Goal: Task Accomplishment & Management: Use online tool/utility

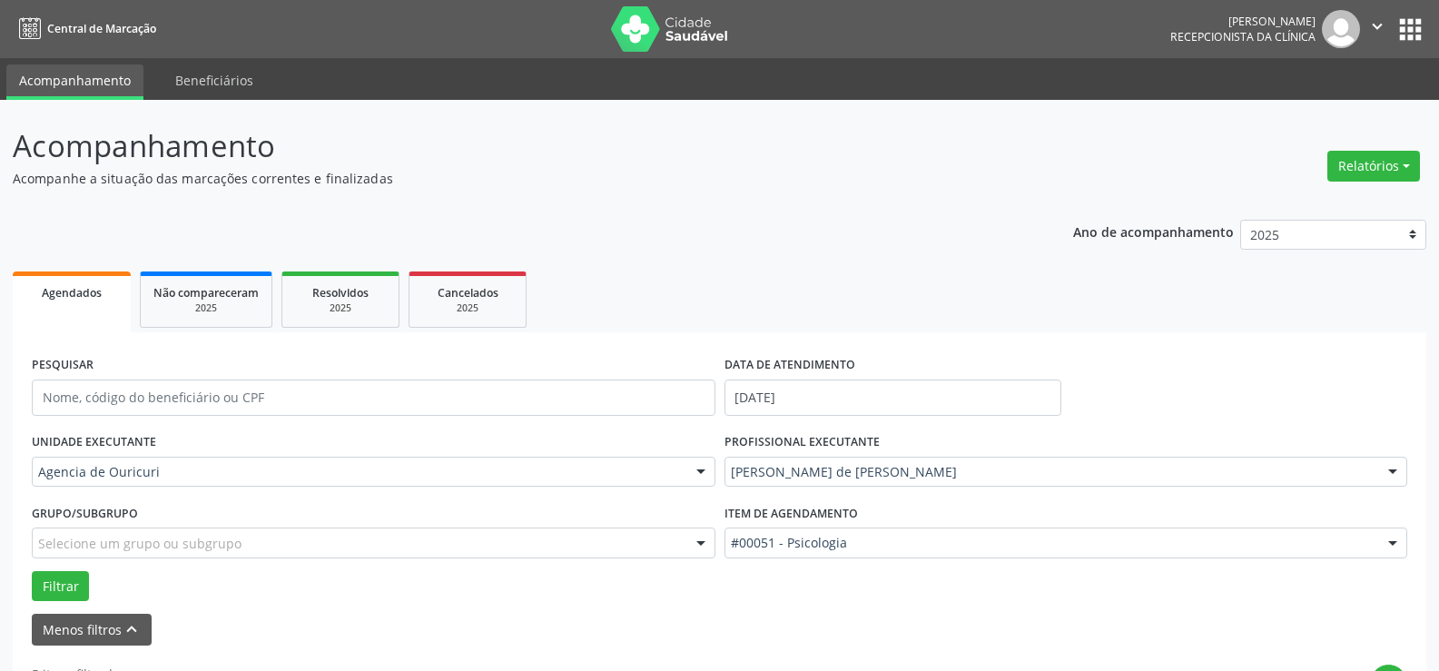
scroll to position [11, 0]
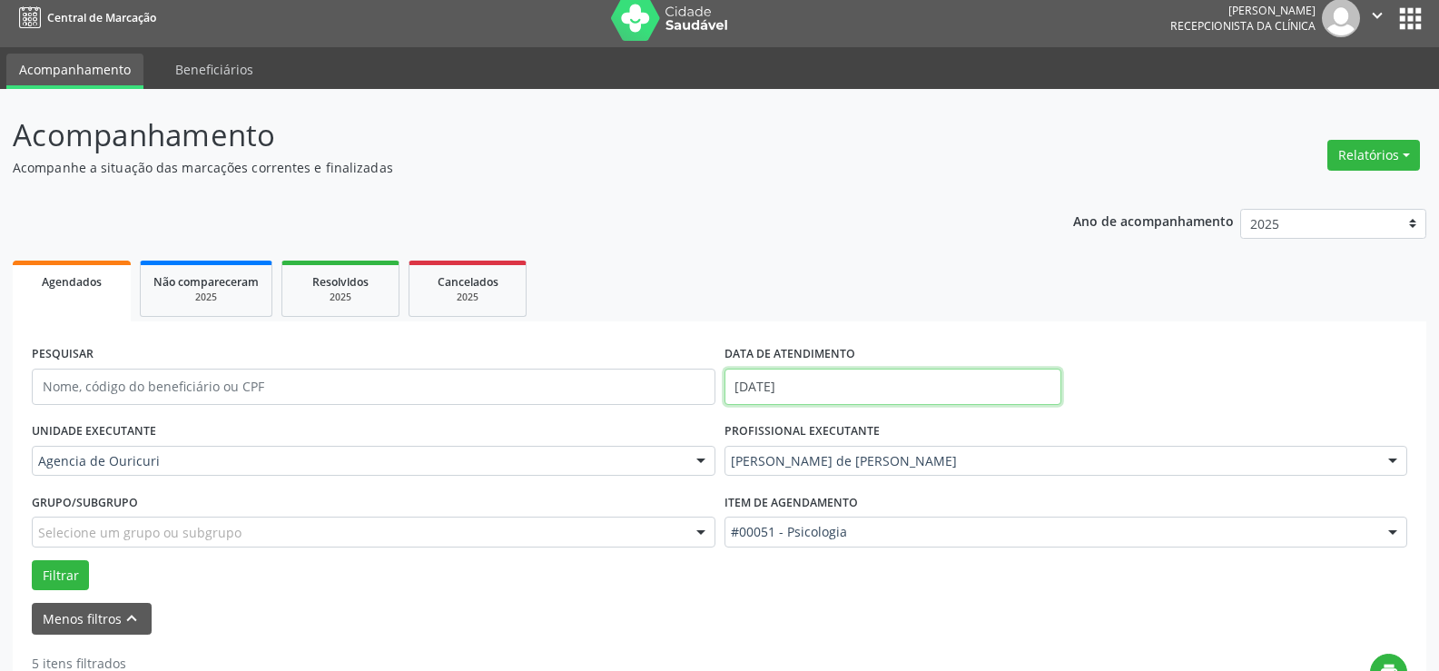
click at [812, 391] on input "[DATE]" at bounding box center [893, 387] width 337 height 36
click at [917, 271] on span "21" at bounding box center [903, 276] width 35 height 35
type input "21/08/2025"
click at [903, 280] on span "21" at bounding box center [903, 276] width 35 height 35
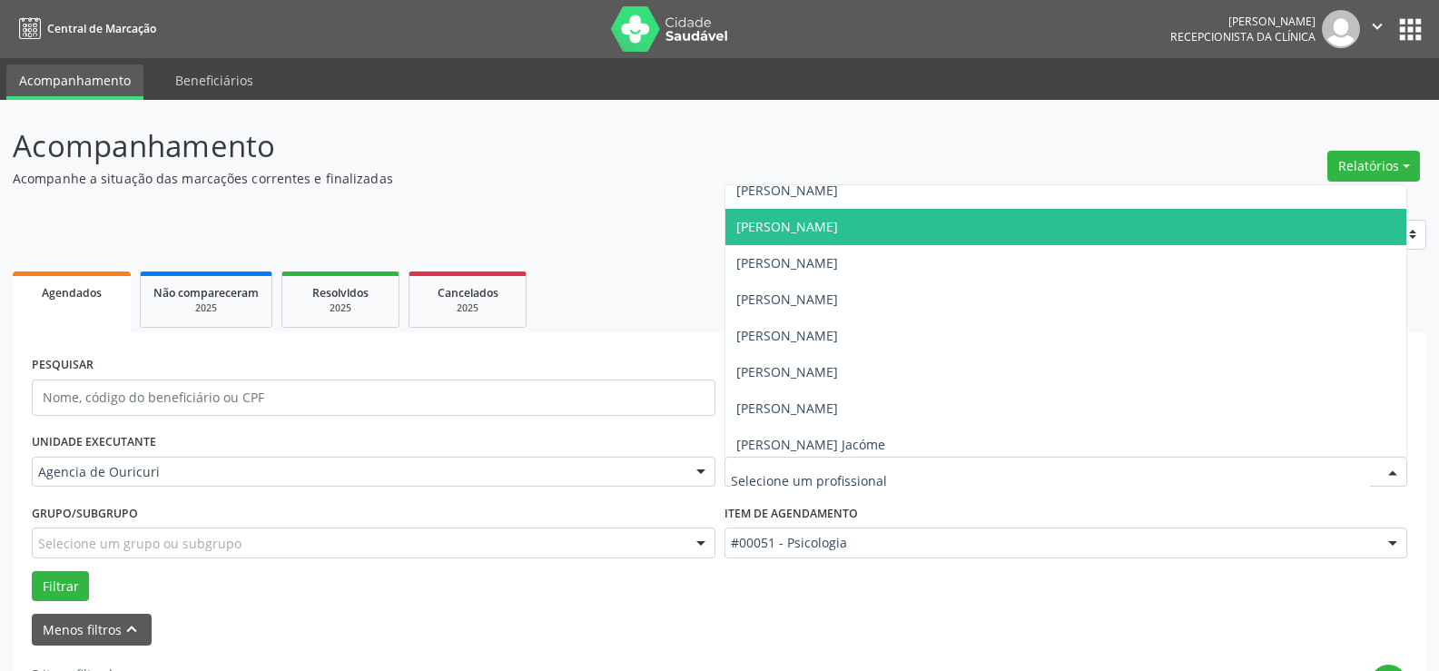
scroll to position [382, 0]
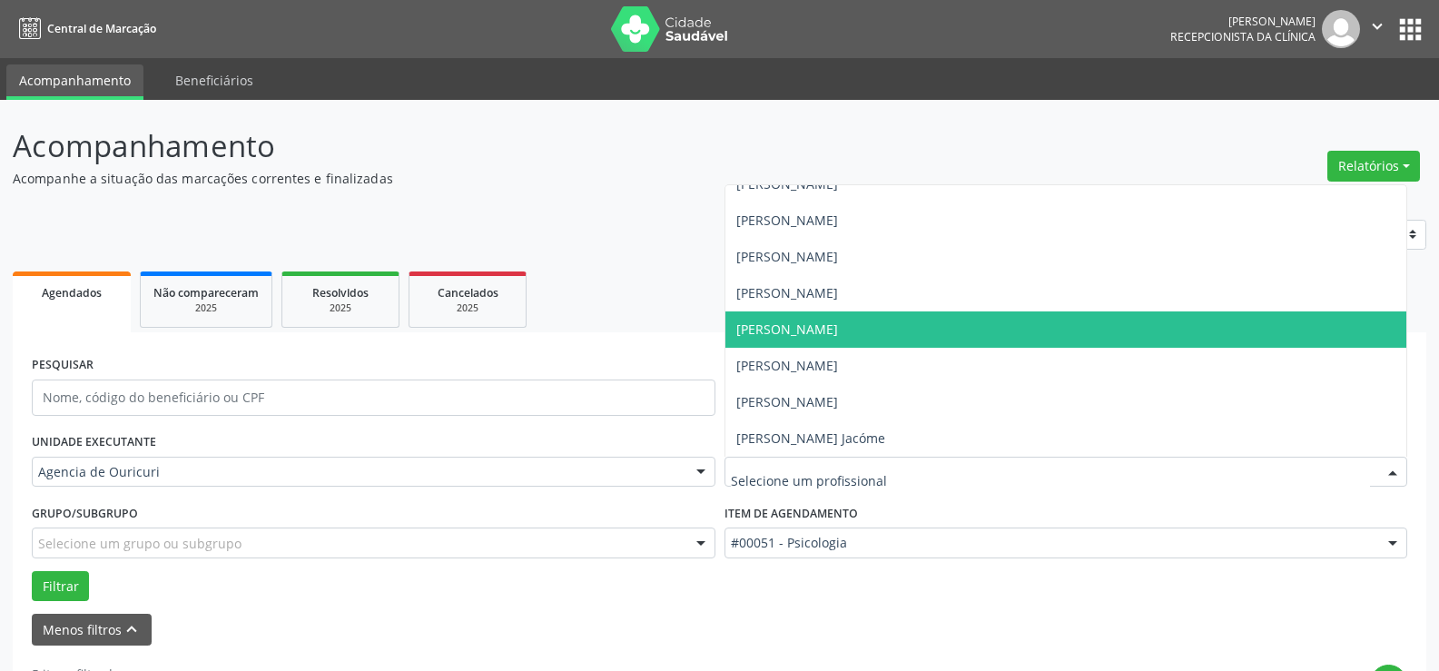
click at [814, 326] on span "[PERSON_NAME]" at bounding box center [787, 329] width 102 height 17
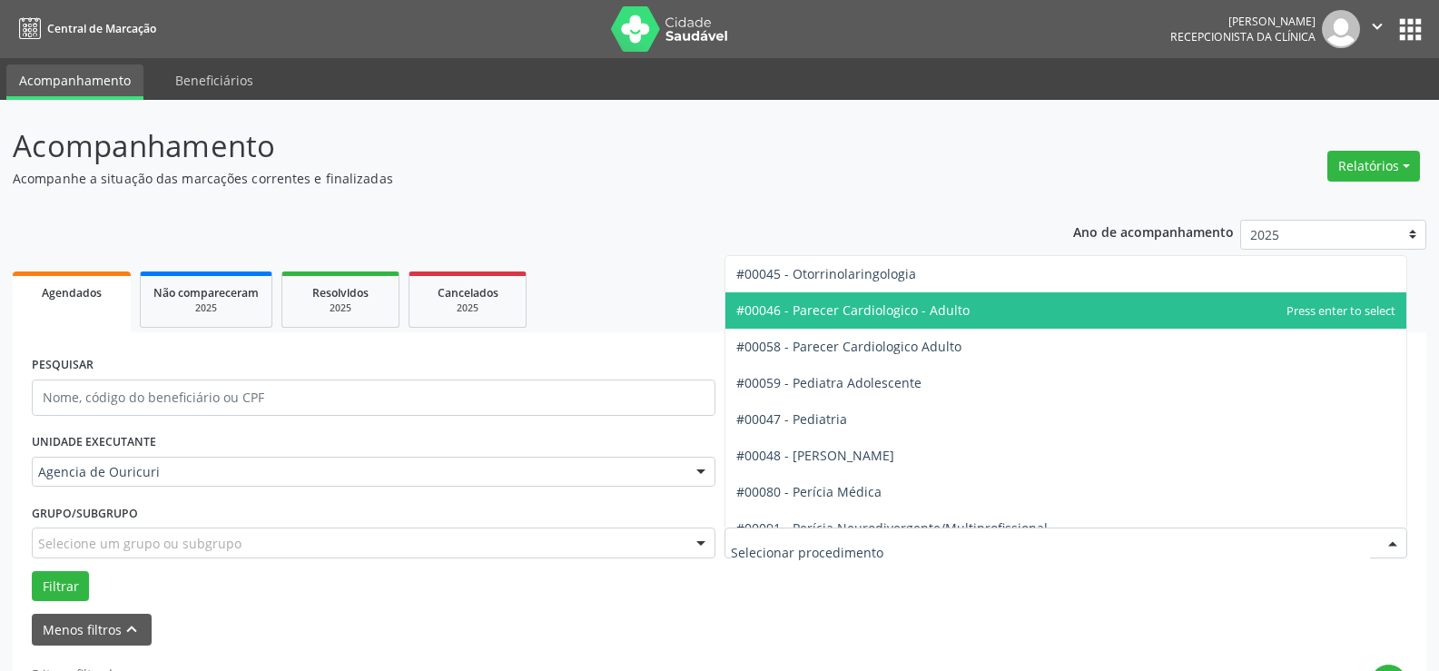
scroll to position [2580, 0]
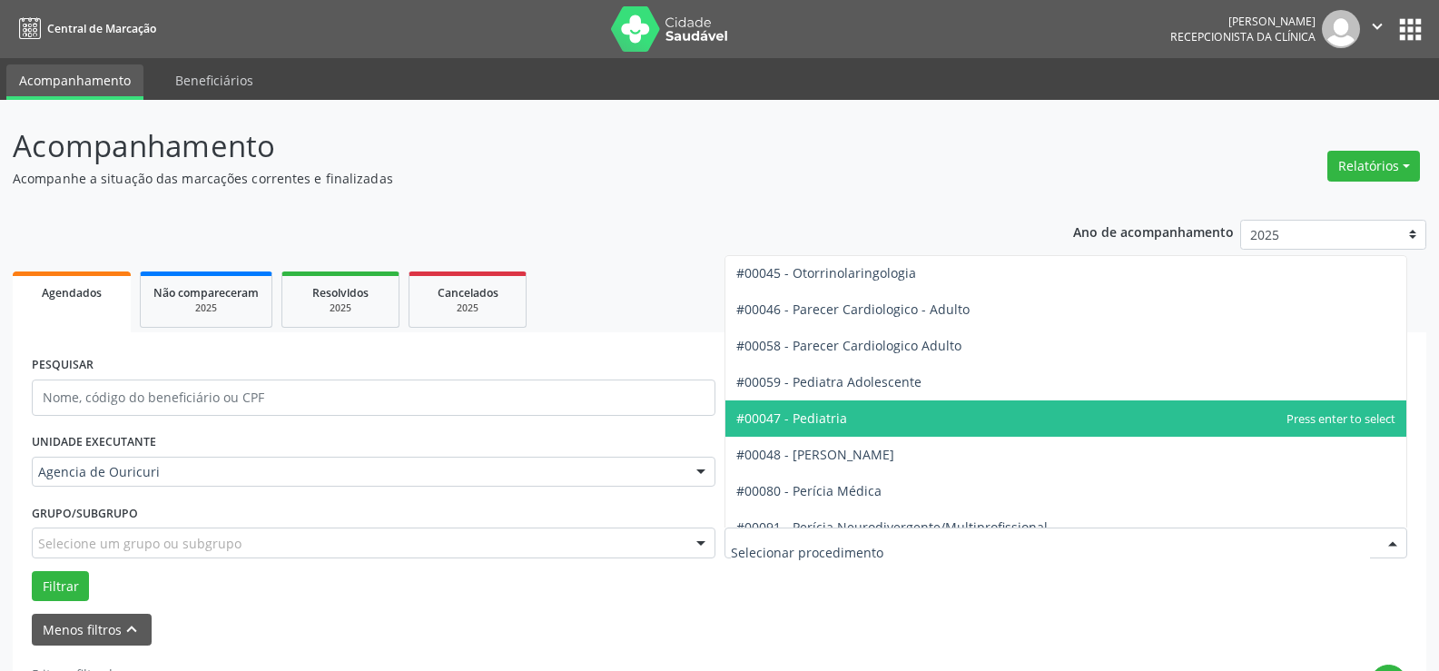
click at [852, 414] on span "#00047 - Pediatria" at bounding box center [1066, 418] width 682 height 36
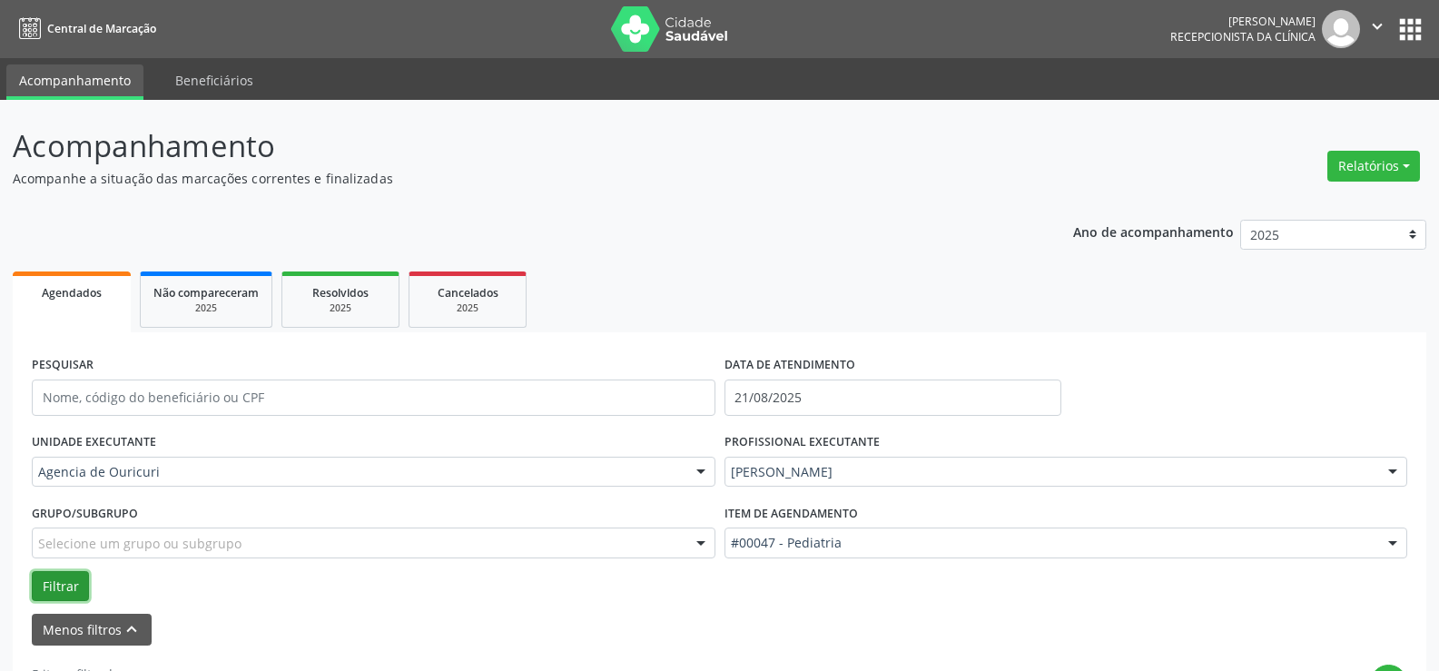
click at [52, 586] on button "Filtrar" at bounding box center [60, 586] width 57 height 31
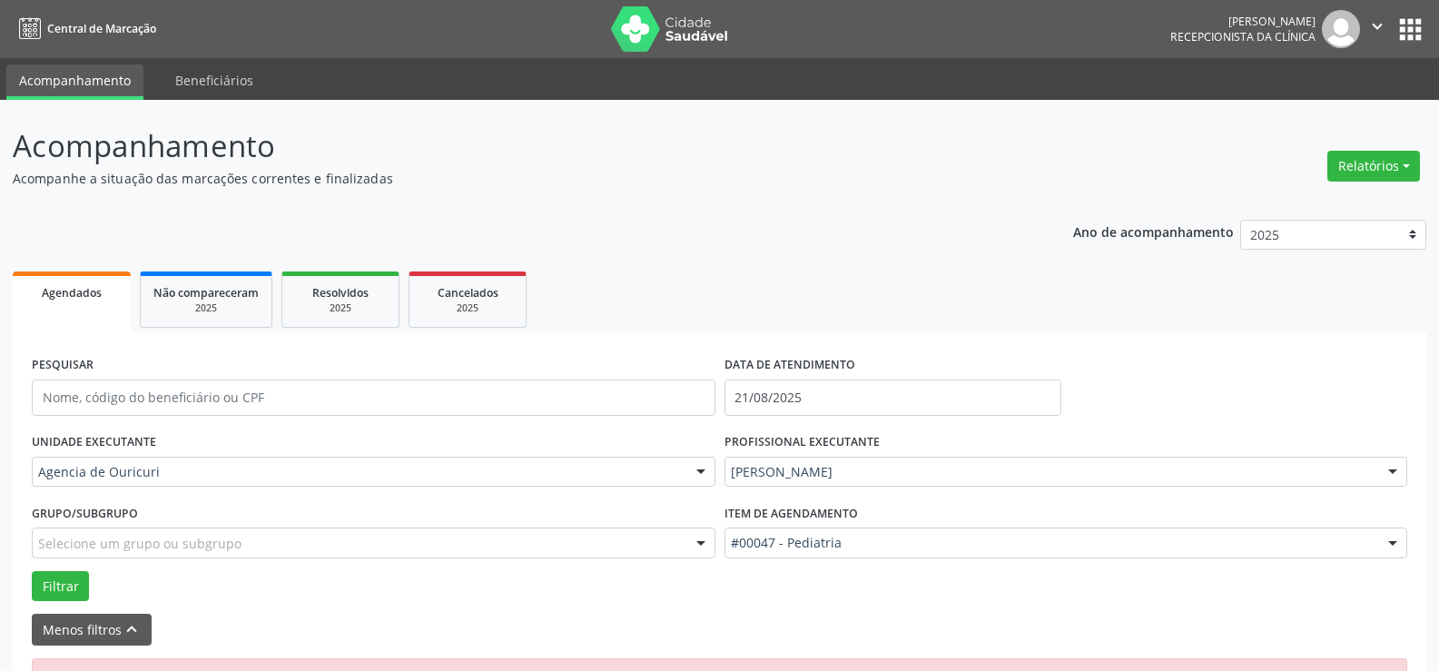
scroll to position [59, 0]
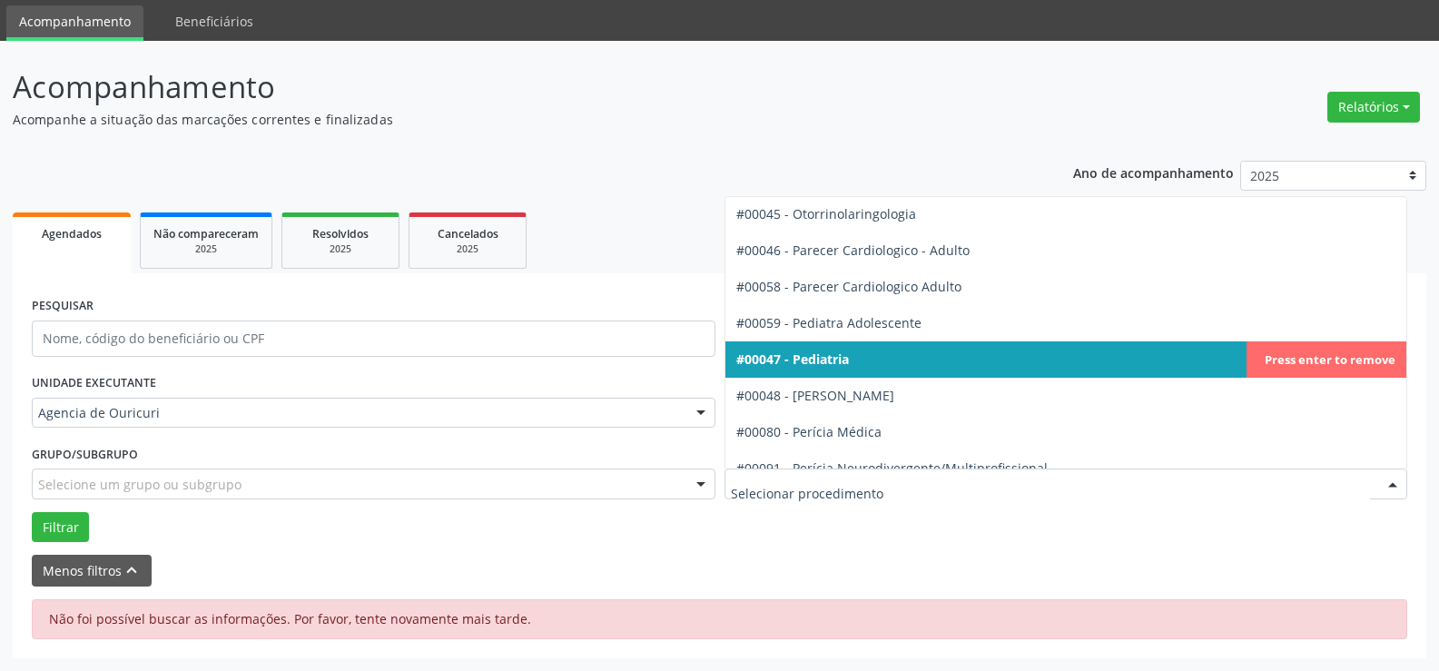
click at [880, 368] on span "#00047 - Pediatria" at bounding box center [1066, 359] width 682 height 36
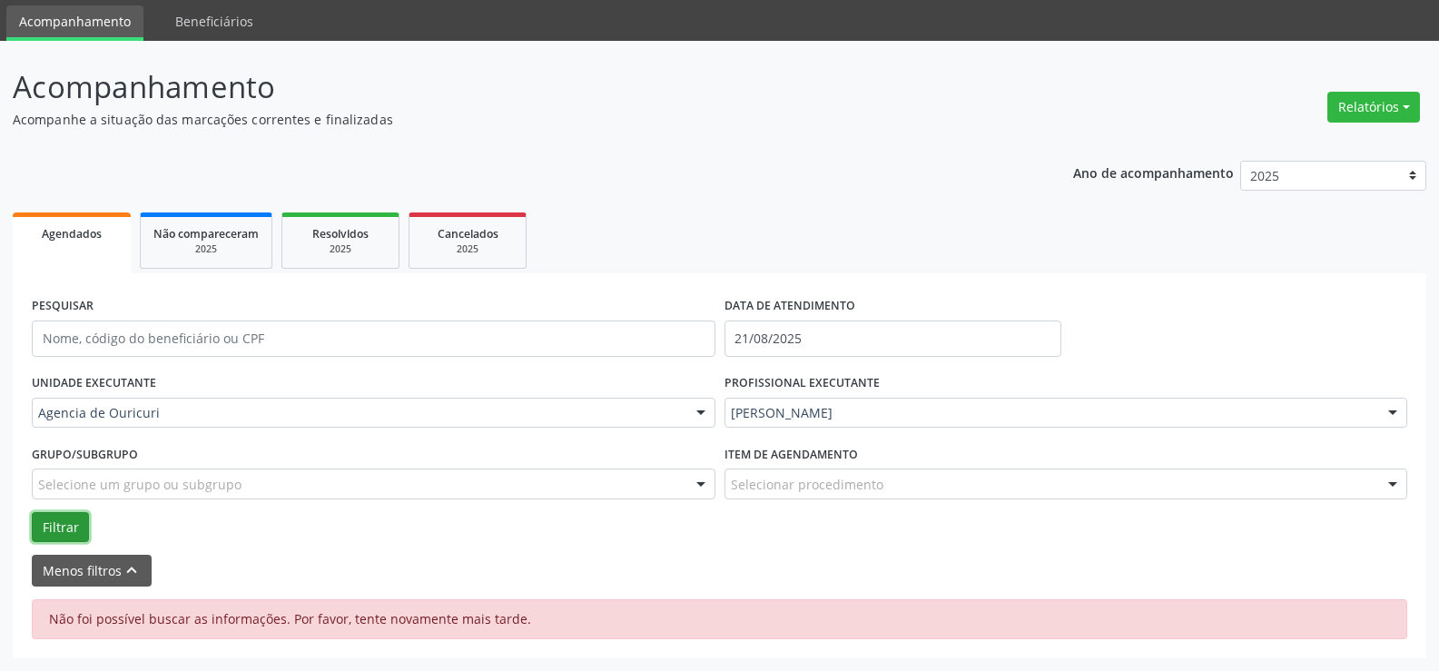
click at [64, 514] on button "Filtrar" at bounding box center [60, 527] width 57 height 31
click at [236, 244] on div "2025" at bounding box center [205, 249] width 105 height 14
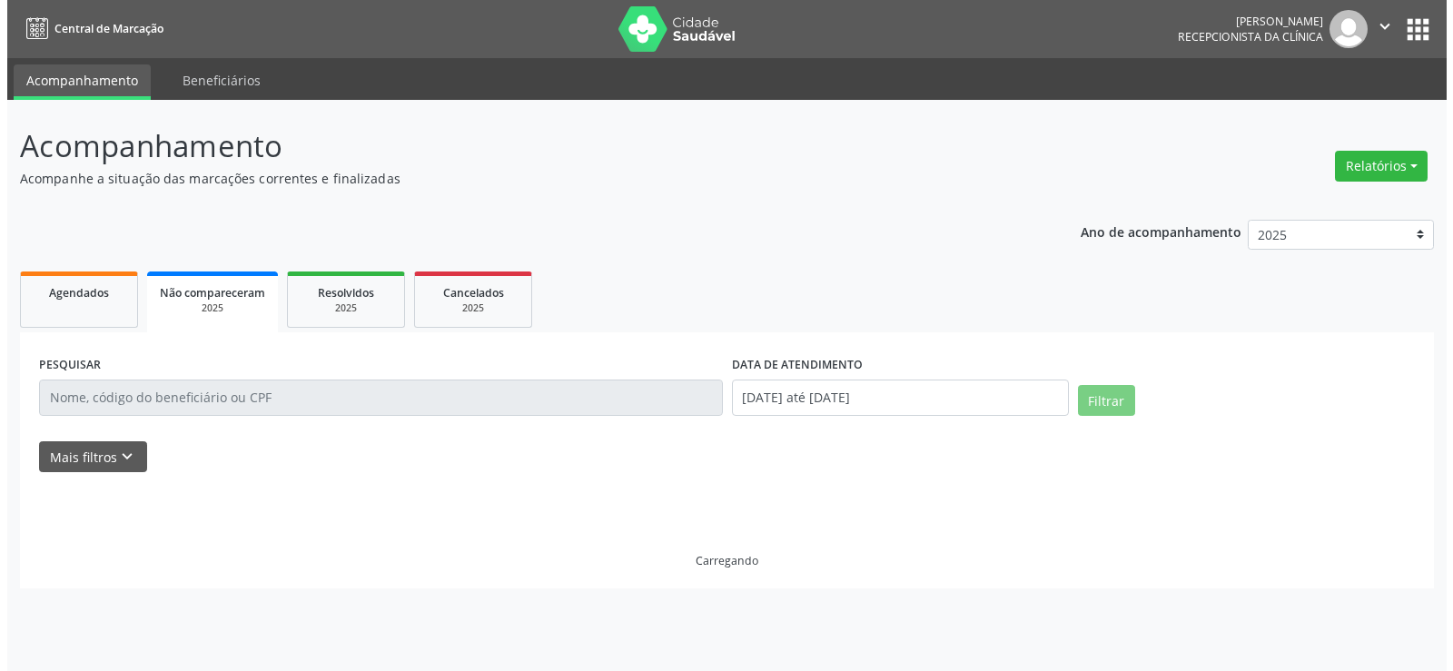
scroll to position [0, 0]
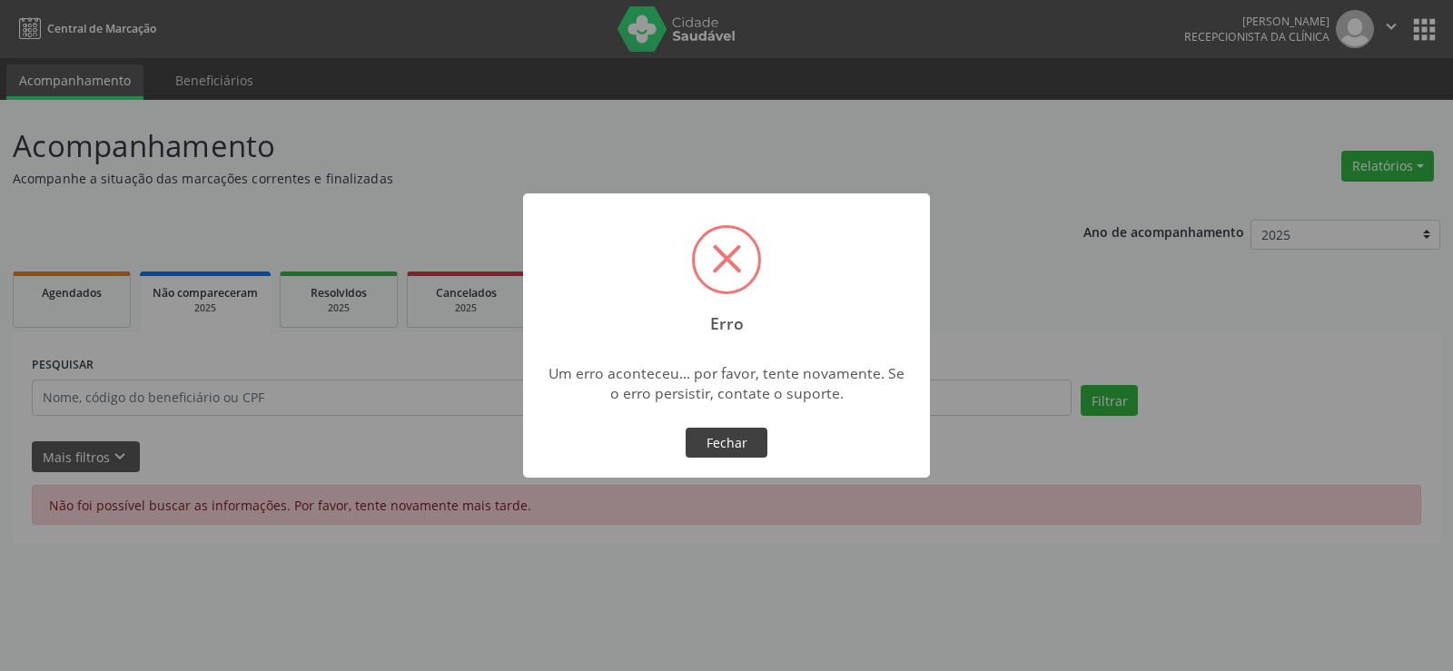
click at [729, 439] on button "Fechar" at bounding box center [727, 443] width 82 height 31
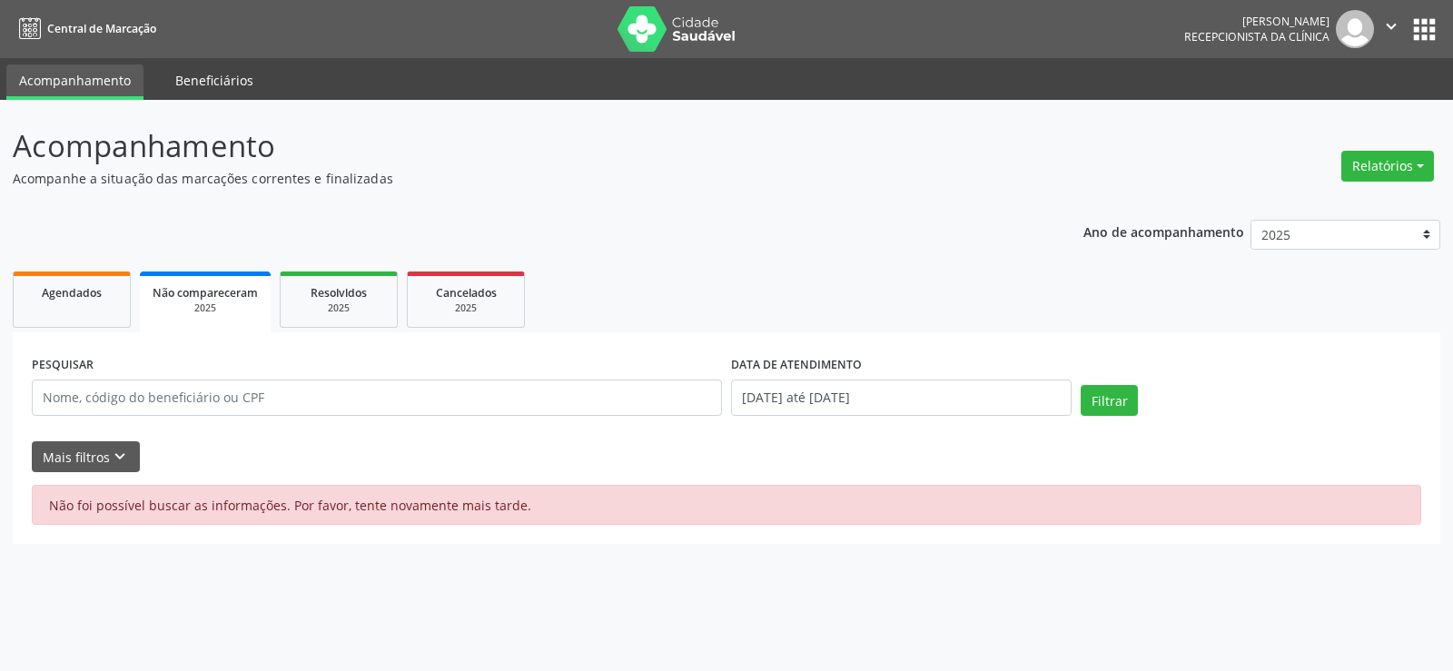
click at [172, 84] on link "Beneficiários" at bounding box center [215, 80] width 104 height 32
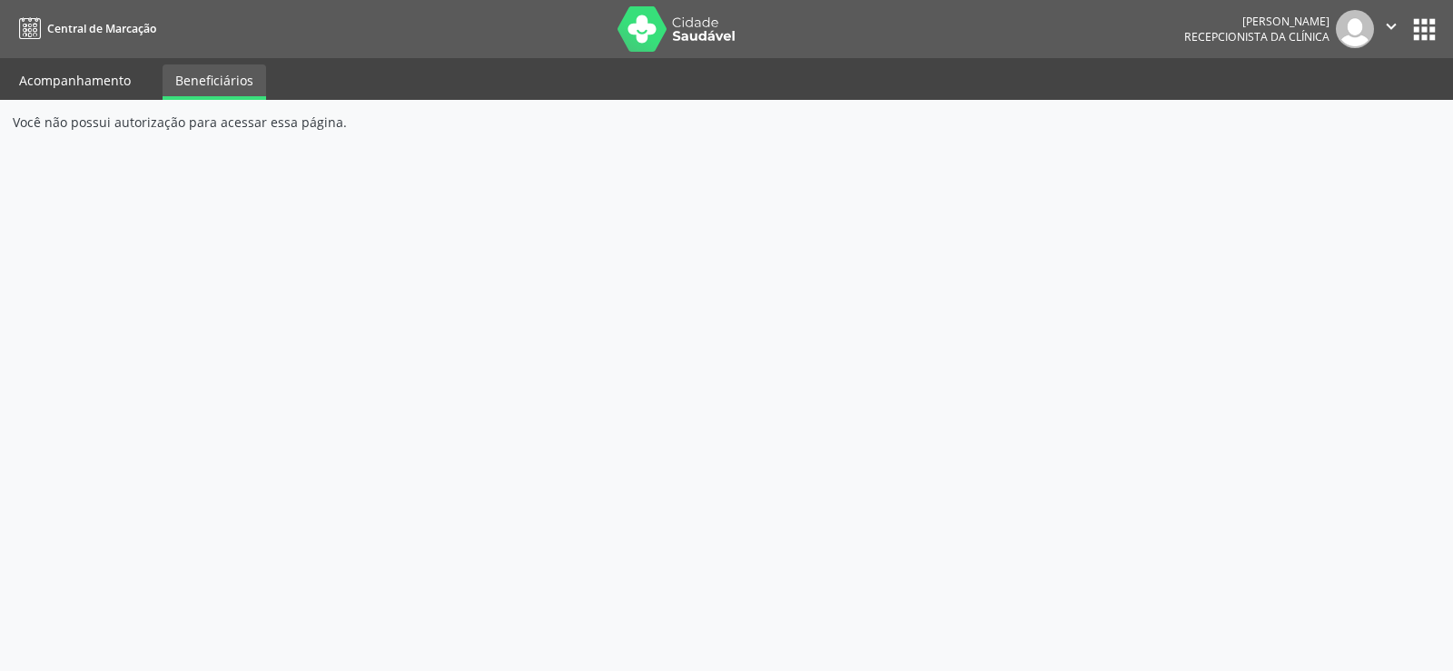
click at [113, 83] on link "Acompanhamento" at bounding box center [74, 80] width 137 height 32
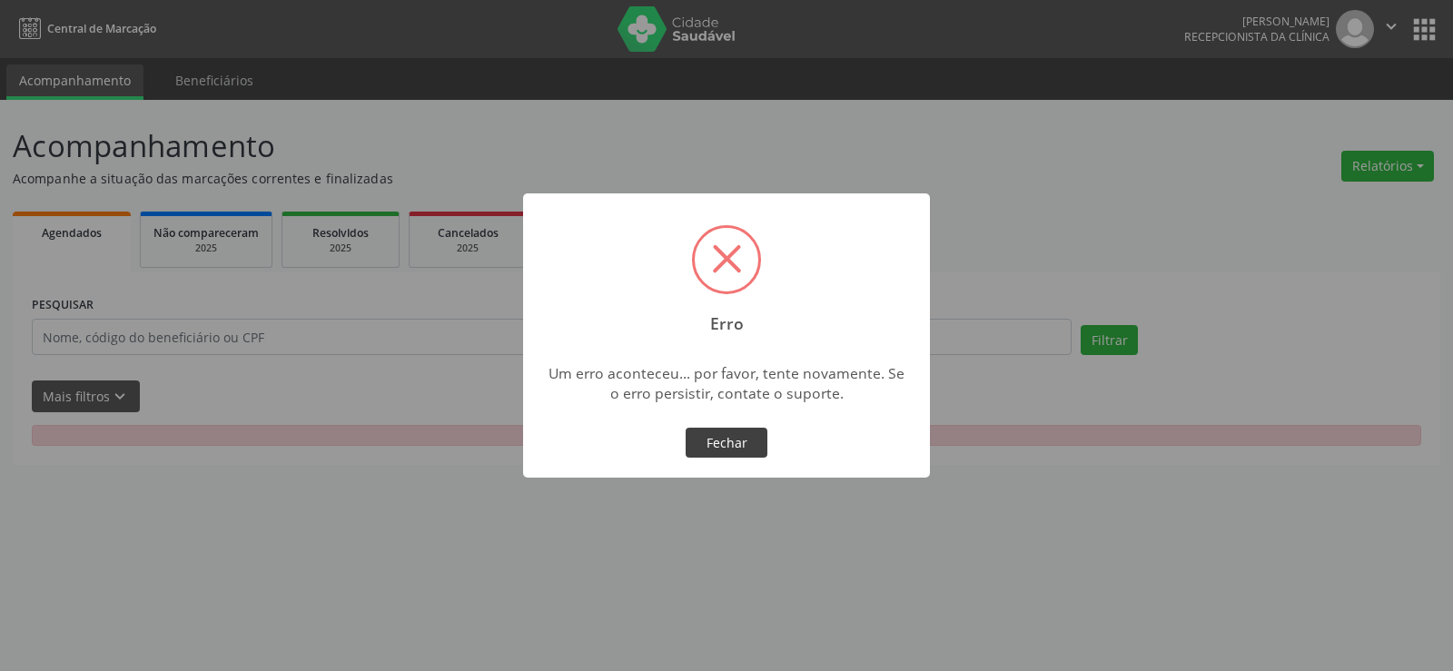
click at [755, 451] on button "Fechar" at bounding box center [727, 443] width 82 height 31
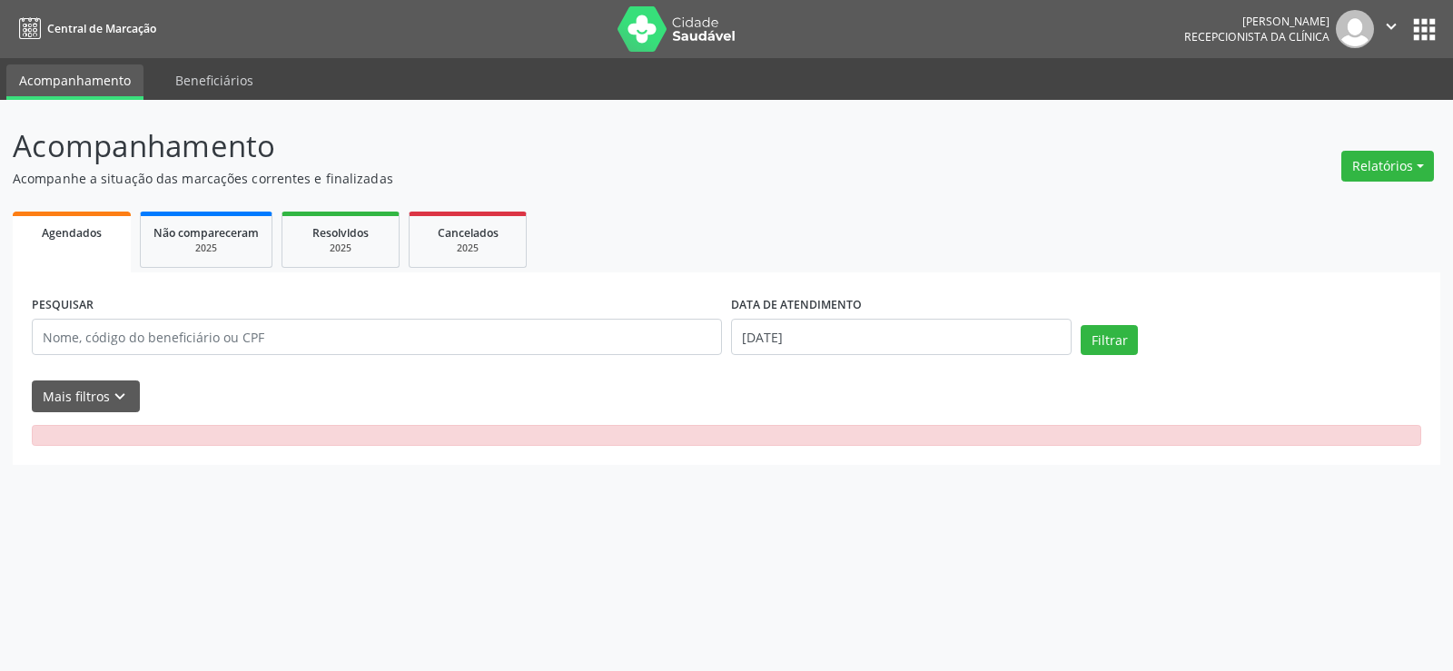
click at [1379, 27] on button "" at bounding box center [1391, 29] width 35 height 38
click at [1373, 95] on ul "Configurações Sair" at bounding box center [1344, 91] width 127 height 79
click at [1376, 109] on link "Sair" at bounding box center [1344, 110] width 125 height 25
